Goal: Information Seeking & Learning: Learn about a topic

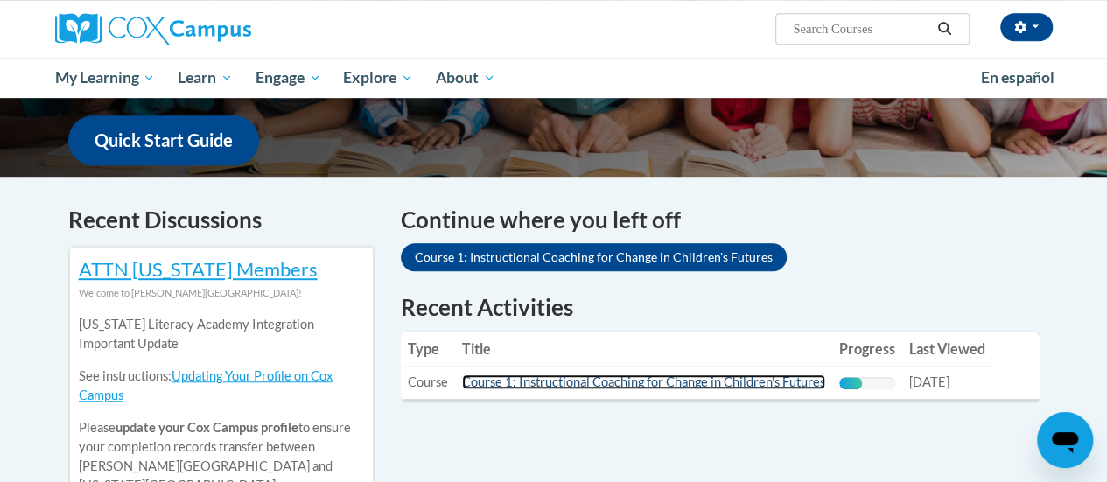
click at [544, 388] on link "Course 1: Instructional Coaching for Change in Children's Futures" at bounding box center [643, 381] width 363 height 15
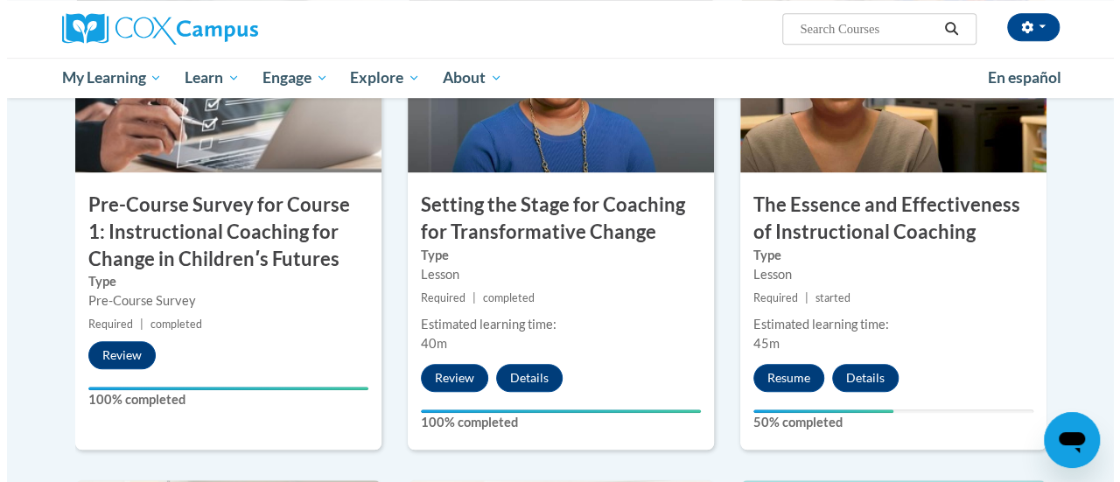
scroll to position [612, 0]
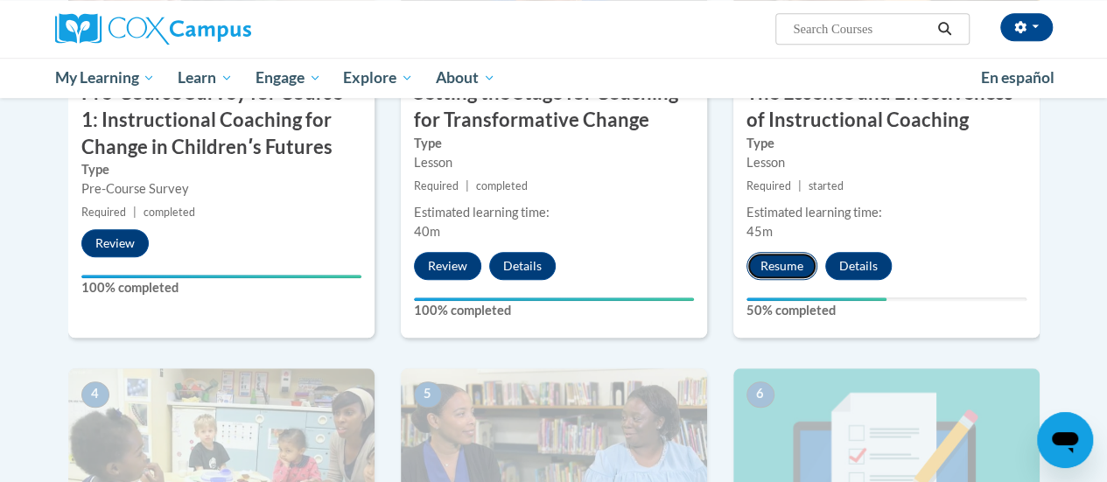
click at [778, 254] on button "Resume" at bounding box center [781, 266] width 71 height 28
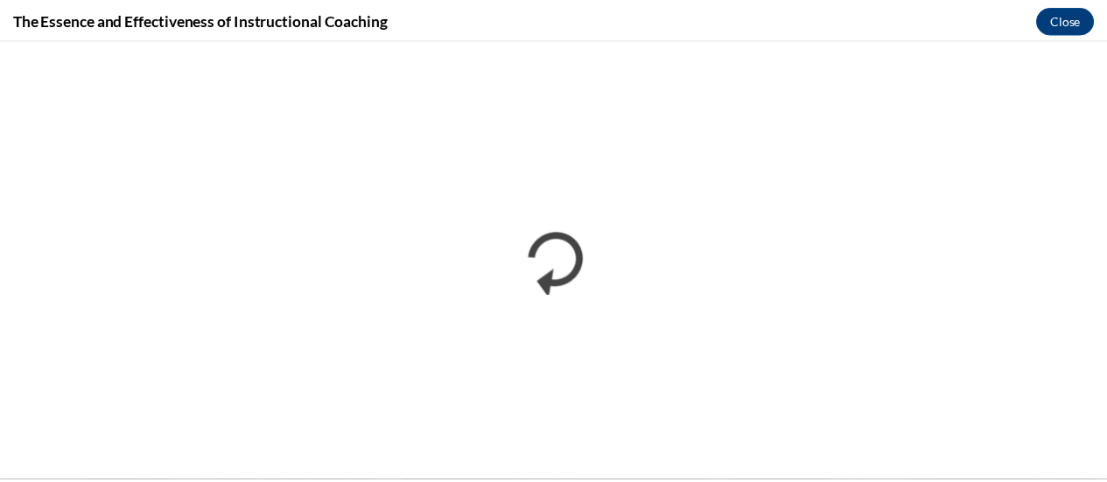
scroll to position [0, 0]
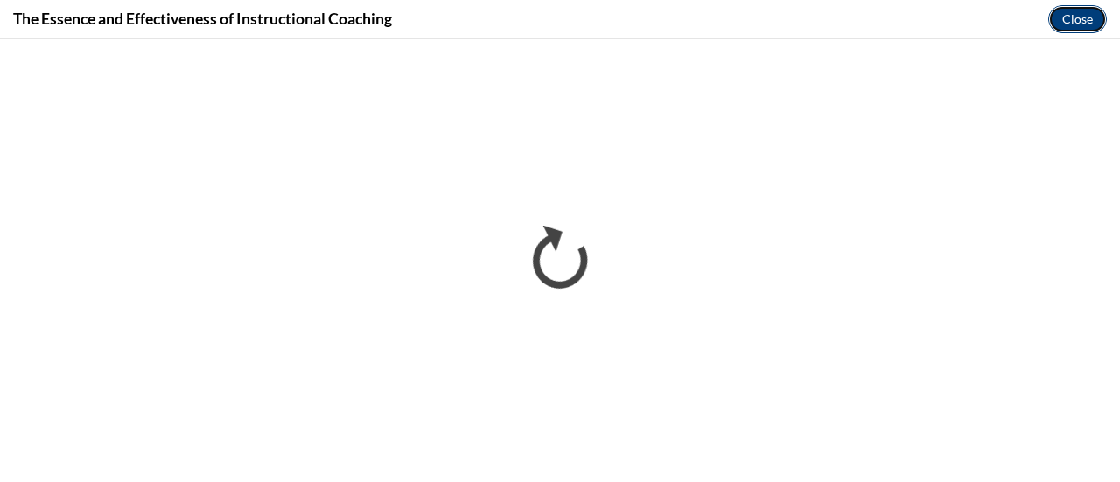
click at [1078, 10] on button "Close" at bounding box center [1077, 19] width 59 height 28
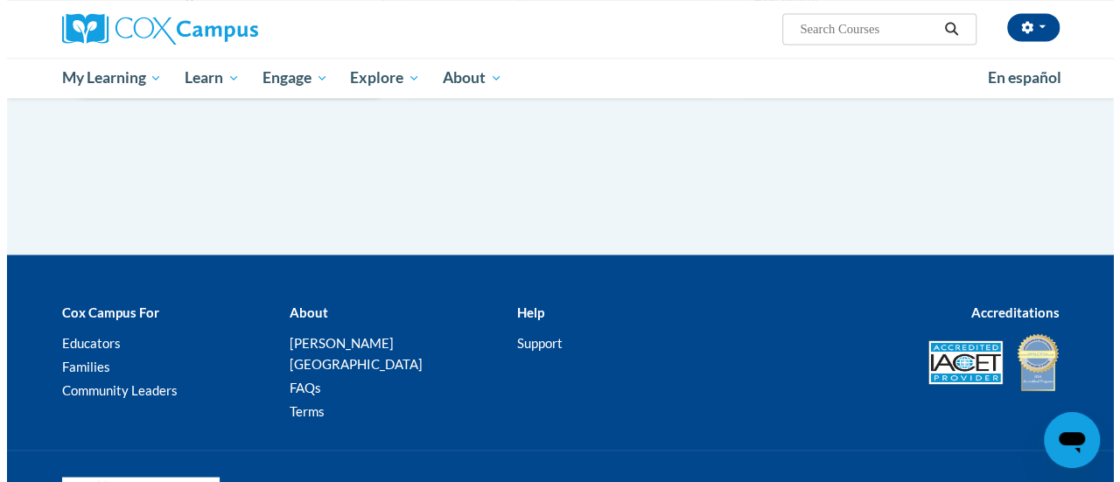
scroll to position [962, 0]
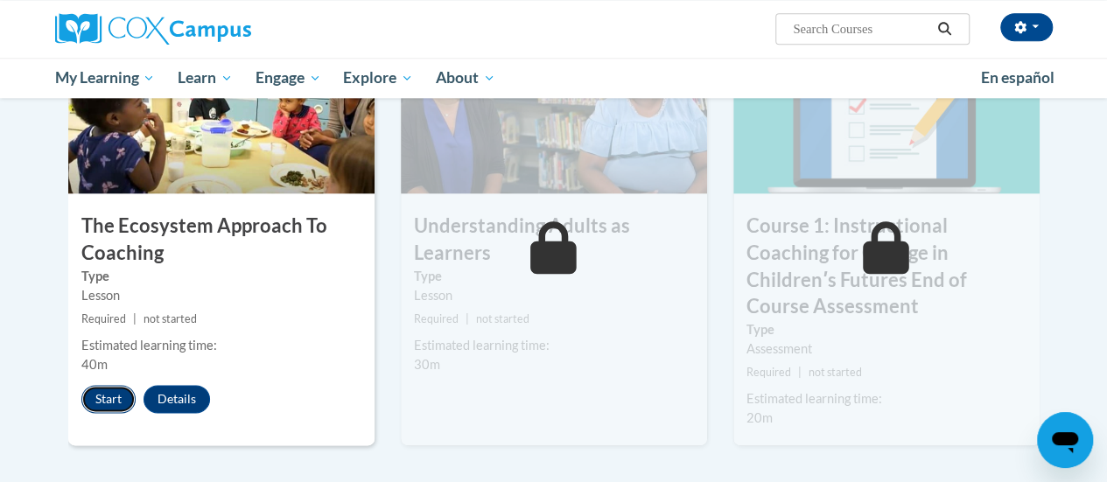
click at [112, 399] on button "Start" at bounding box center [108, 399] width 54 height 28
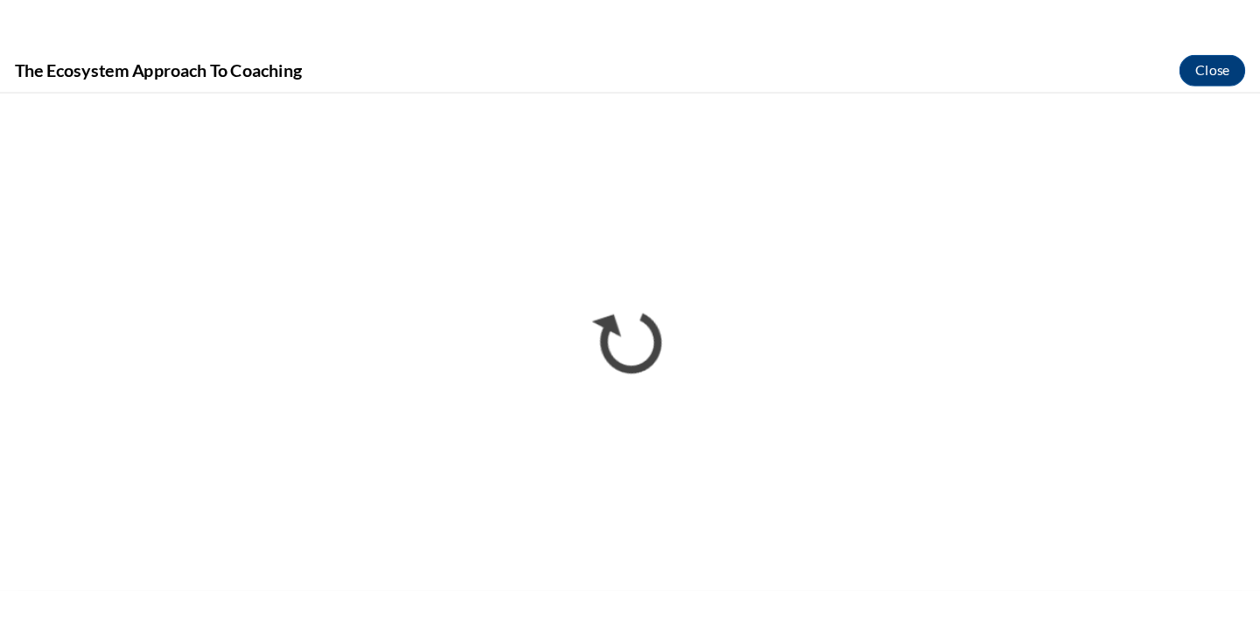
scroll to position [0, 0]
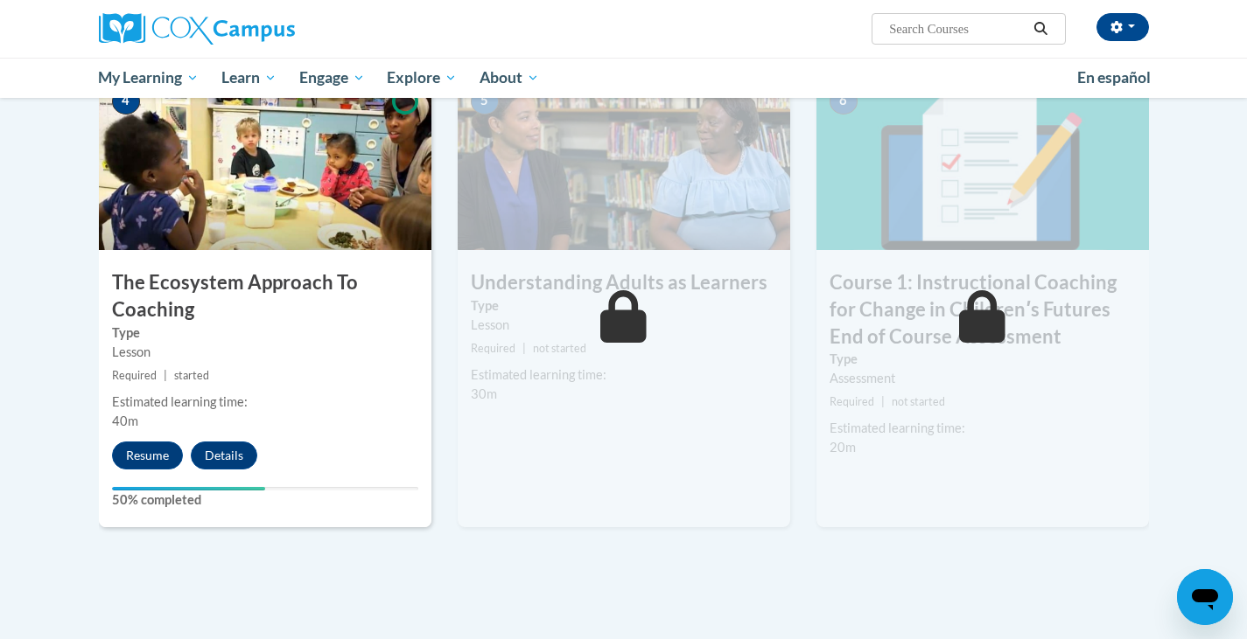
scroll to position [875, 0]
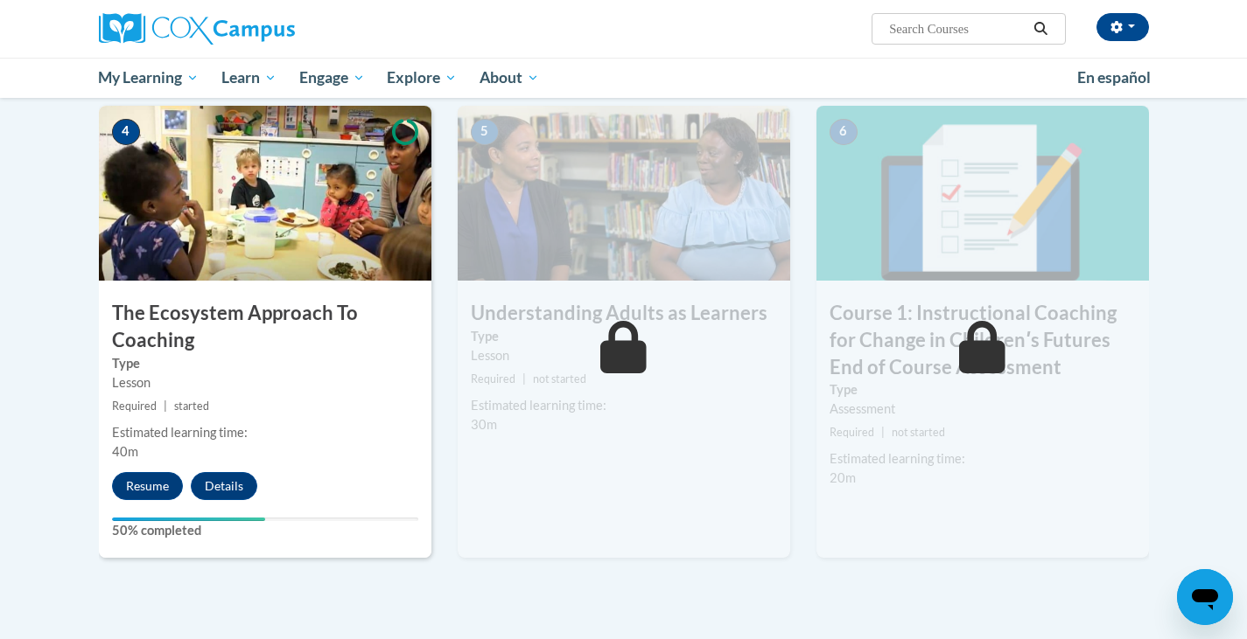
click at [982, 349] on icon at bounding box center [982, 347] width 46 height 52
